Goal: Task Accomplishment & Management: Manage account settings

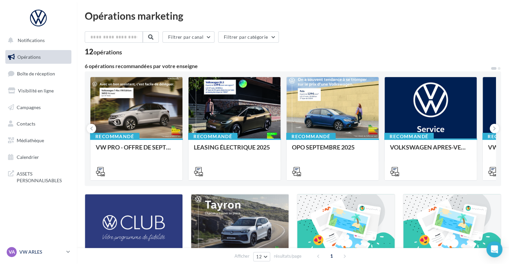
click at [31, 250] on p "VW ARLES" at bounding box center [41, 252] width 44 height 7
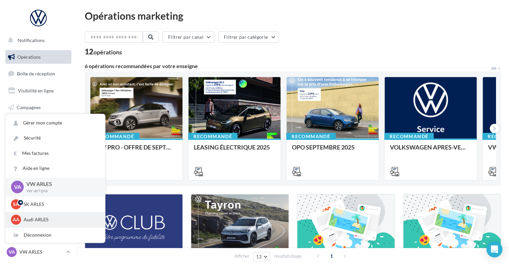
click at [26, 225] on div "AA Audi ARLES audi-arle-pra" at bounding box center [55, 219] width 99 height 15
click at [23, 220] on div "AA Audi ARLES audi-arle-pra" at bounding box center [55, 220] width 89 height 10
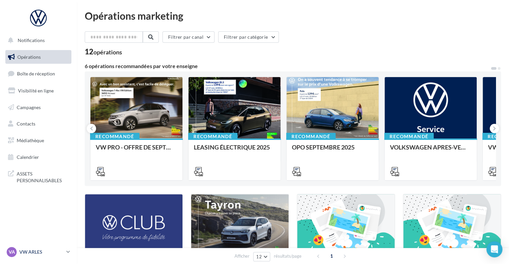
click at [21, 250] on p "VW ARLES" at bounding box center [41, 252] width 44 height 7
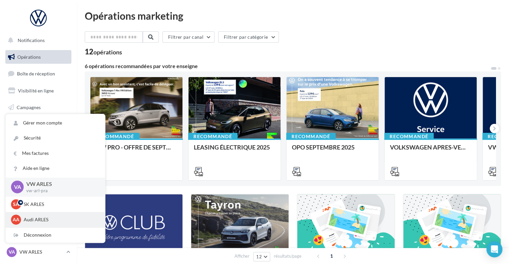
click at [22, 216] on div "AA Audi ARLES audi-arle-pra" at bounding box center [55, 220] width 89 height 10
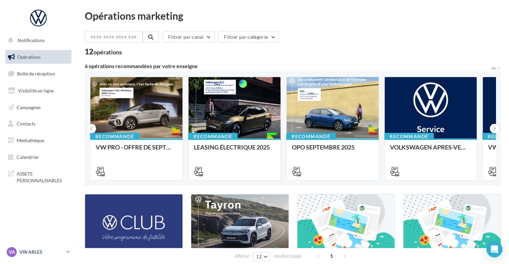
click at [33, 252] on p "VW ARLES" at bounding box center [41, 252] width 44 height 7
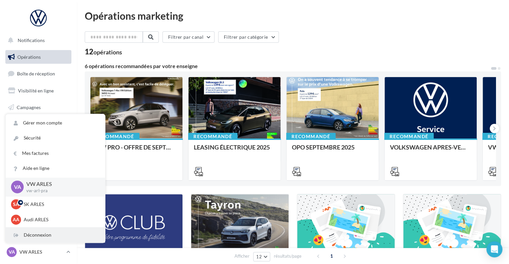
click at [28, 237] on div "Déconnexion" at bounding box center [55, 235] width 99 height 15
